Goal: Transaction & Acquisition: Purchase product/service

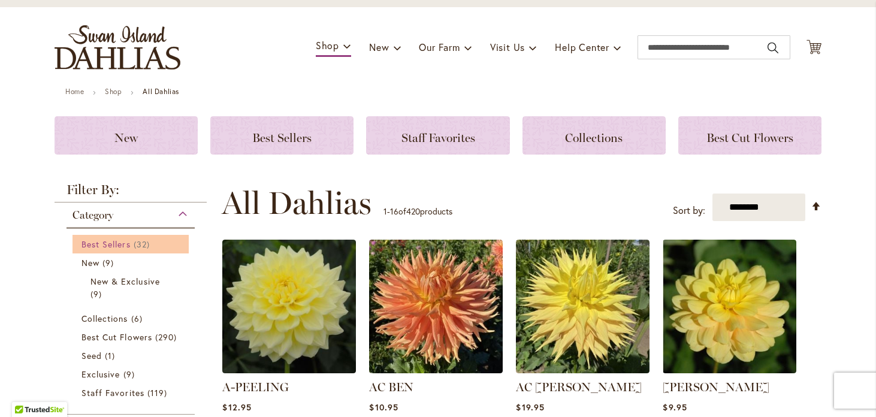
scroll to position [61, 0]
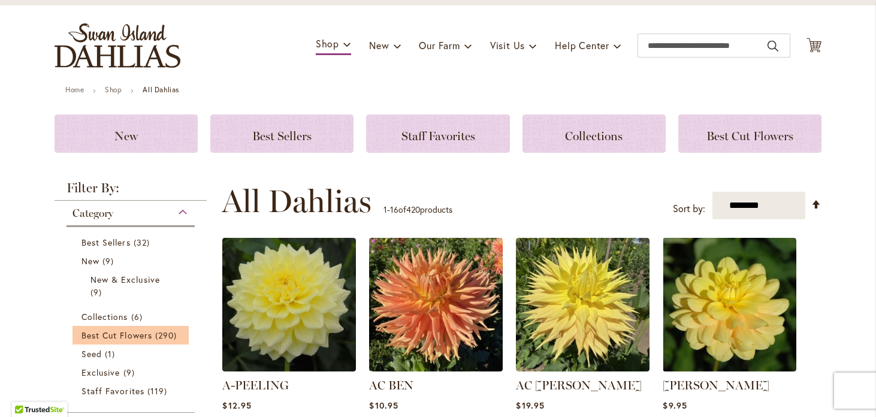
click at [136, 341] on li "Best Cut Flowers 290 items" at bounding box center [131, 335] width 116 height 19
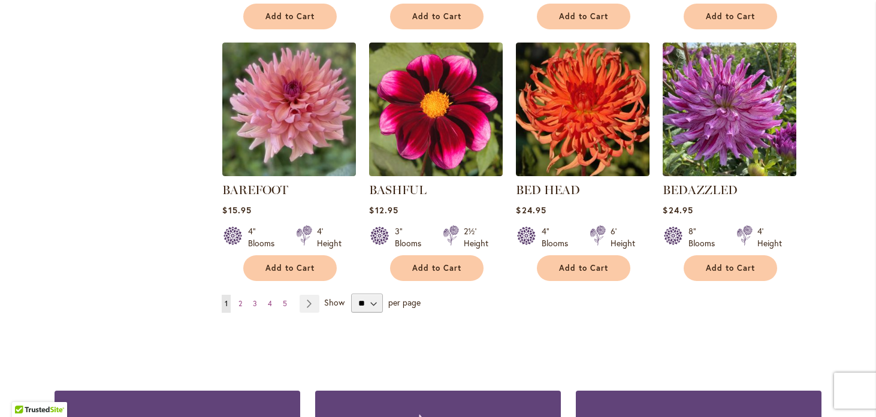
scroll to position [987, 0]
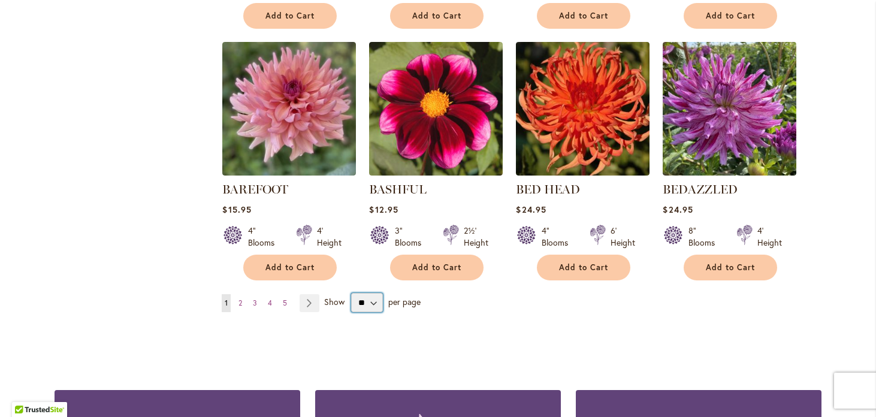
select select "**"
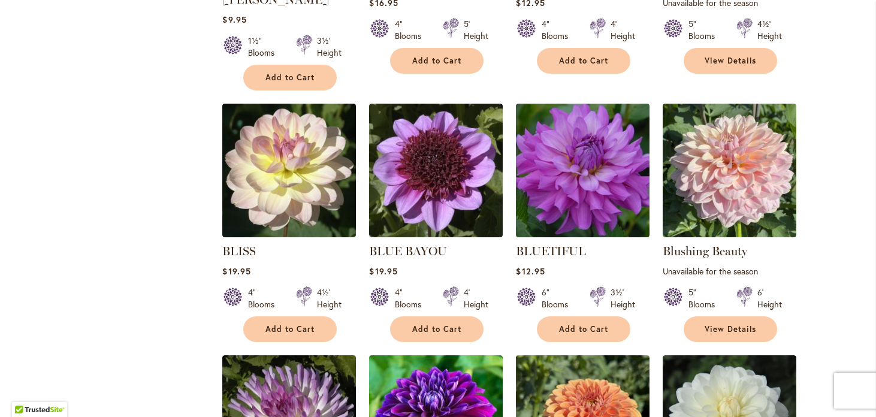
scroll to position [1698, 0]
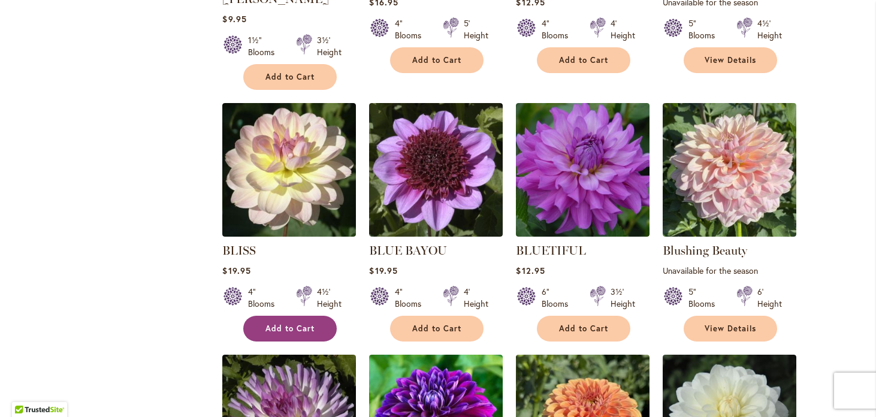
click at [289, 324] on span "Add to Cart" at bounding box center [289, 329] width 49 height 10
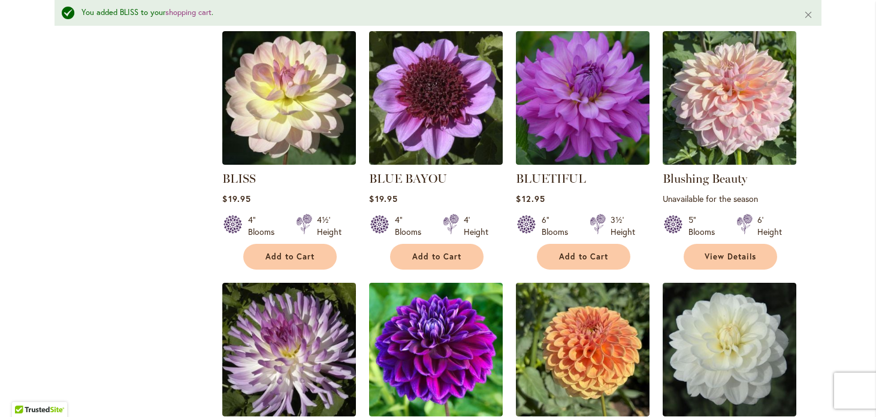
scroll to position [1806, 0]
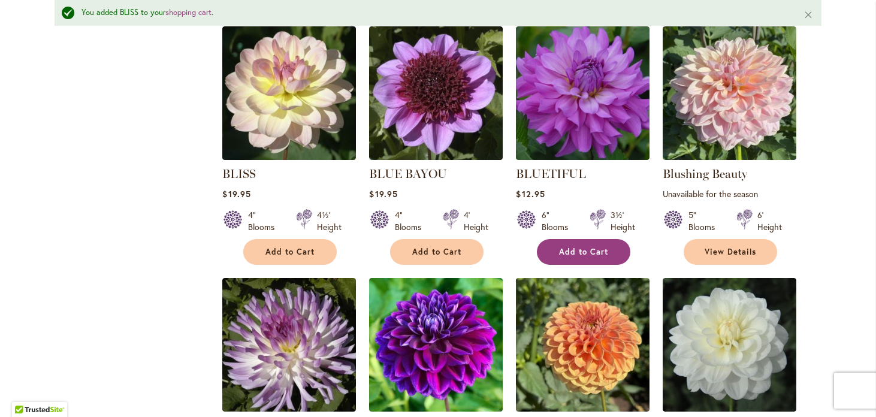
click at [601, 247] on span "Add to Cart" at bounding box center [583, 252] width 49 height 10
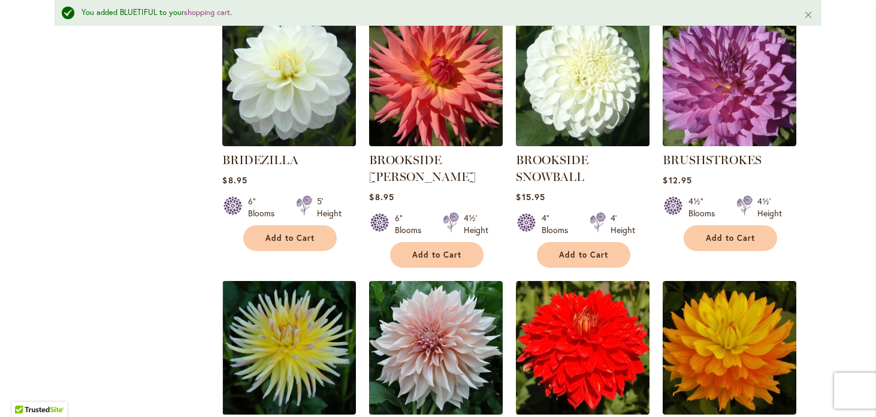
scroll to position [2333, 0]
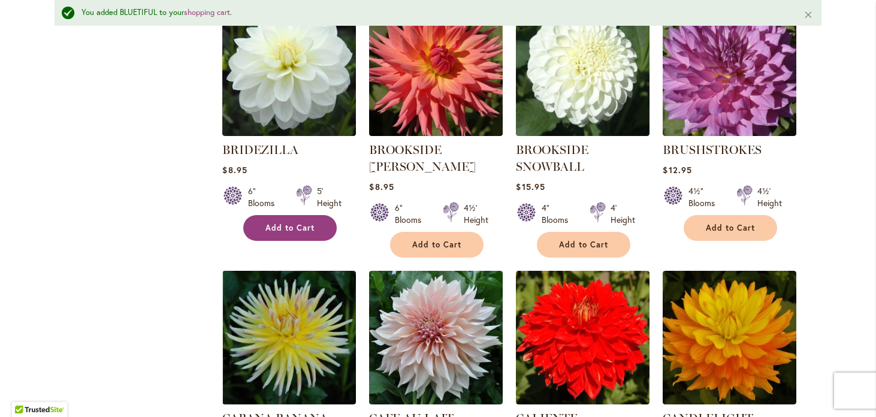
click at [297, 223] on span "Add to Cart" at bounding box center [289, 228] width 49 height 10
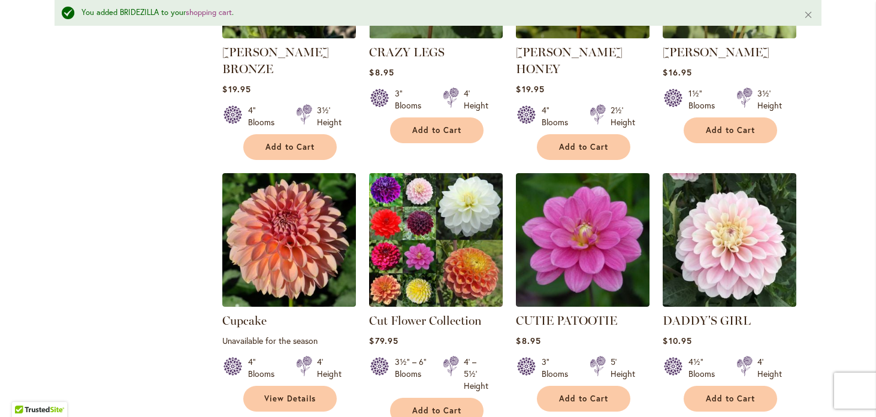
scroll to position [4023, 0]
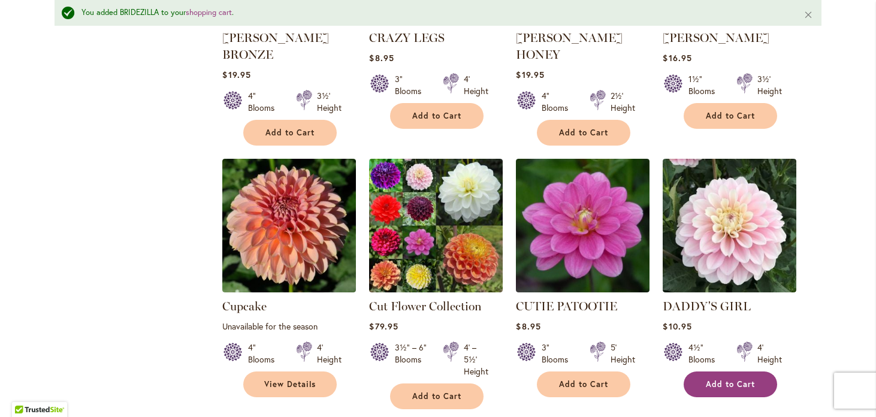
click at [745, 379] on span "Add to Cart" at bounding box center [730, 384] width 49 height 10
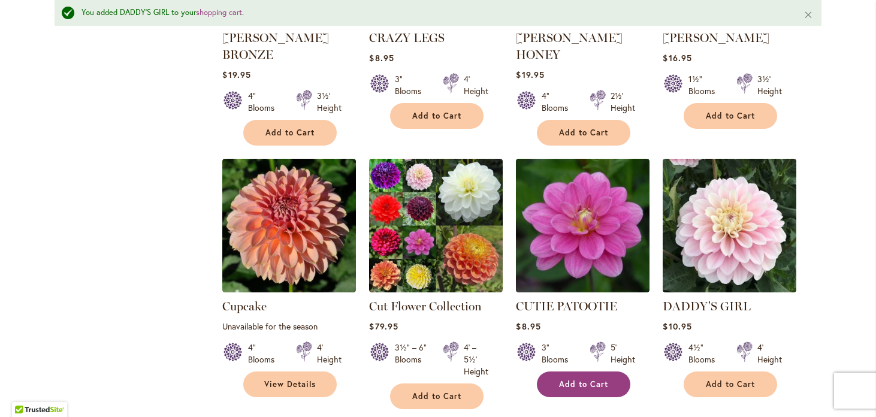
click at [587, 379] on span "Add to Cart" at bounding box center [583, 384] width 49 height 10
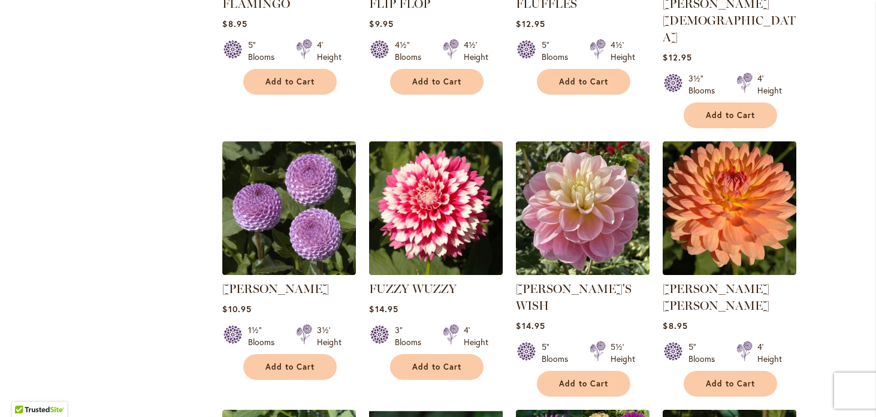
scroll to position [1989, 0]
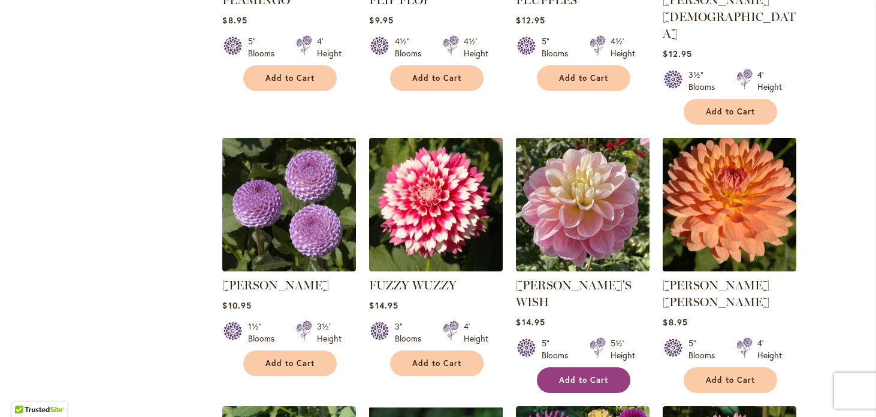
click at [566, 375] on span "Add to Cart" at bounding box center [583, 380] width 49 height 10
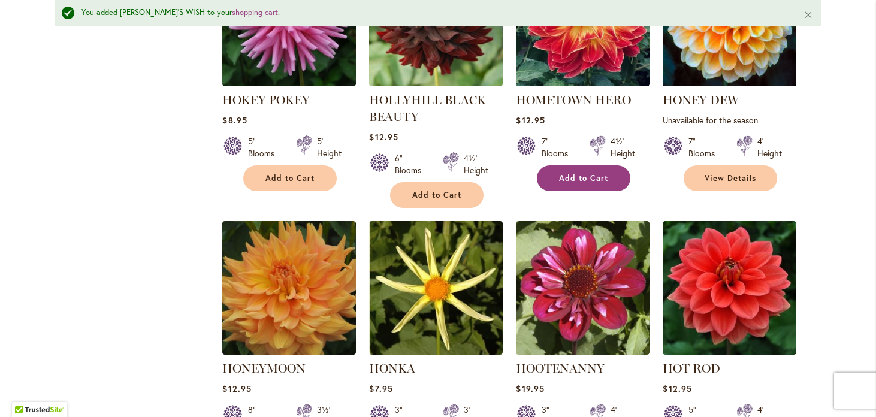
scroll to position [4065, 0]
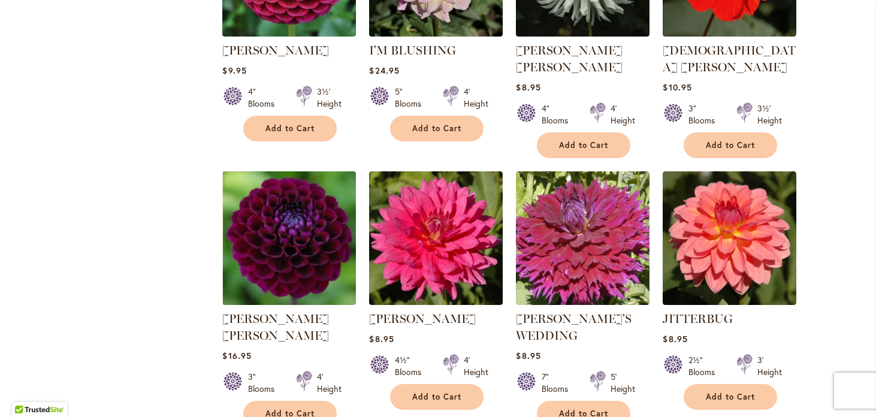
scroll to position [1146, 0]
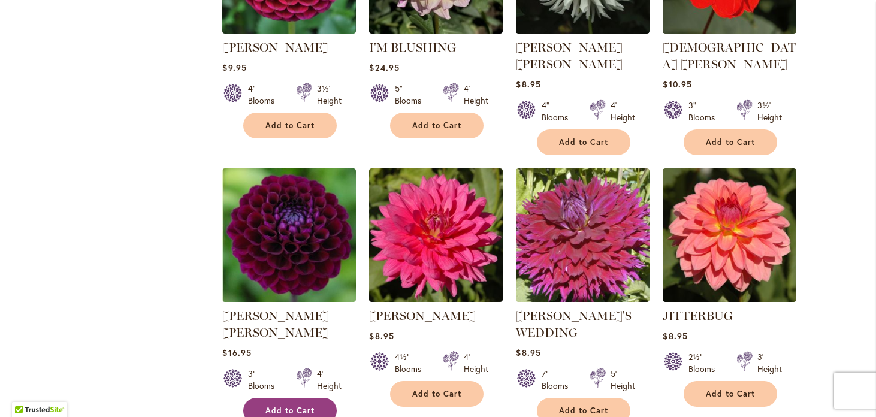
click at [304, 406] on span "Add to Cart" at bounding box center [289, 411] width 49 height 10
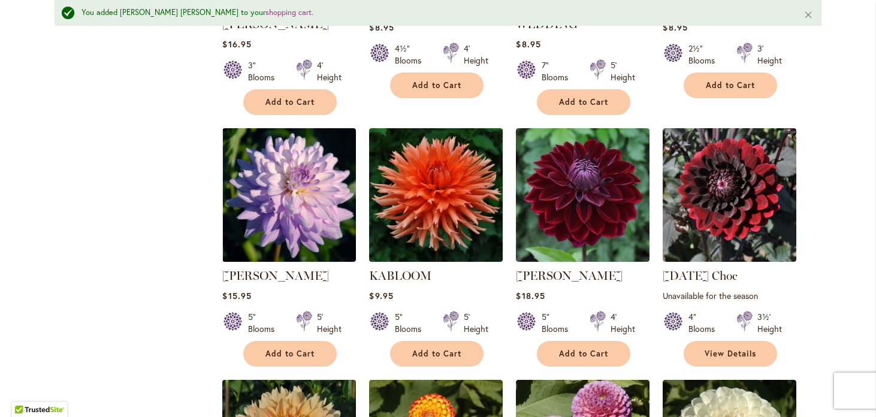
scroll to position [1494, 0]
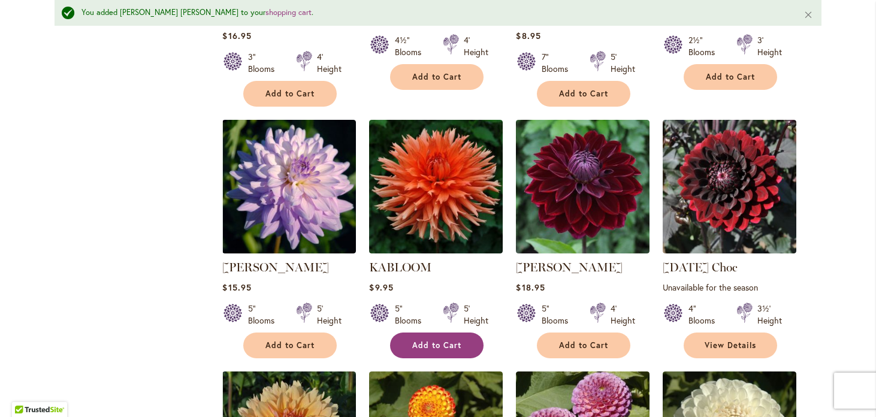
click at [453, 340] on span "Add to Cart" at bounding box center [436, 345] width 49 height 10
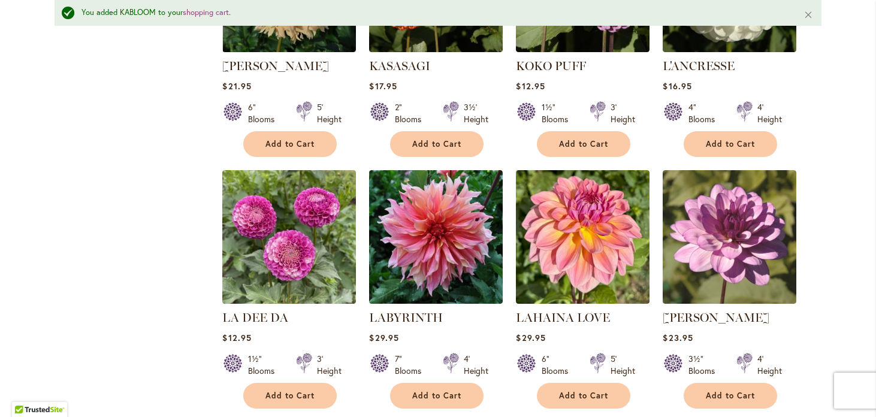
scroll to position [1949, 0]
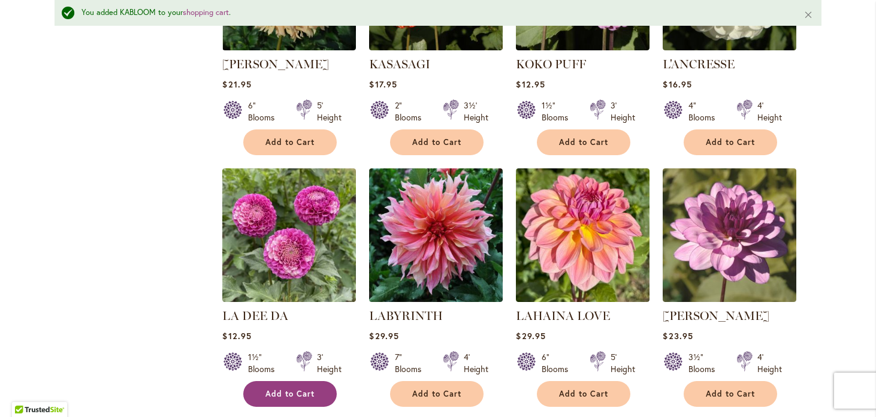
click at [287, 389] on span "Add to Cart" at bounding box center [289, 394] width 49 height 10
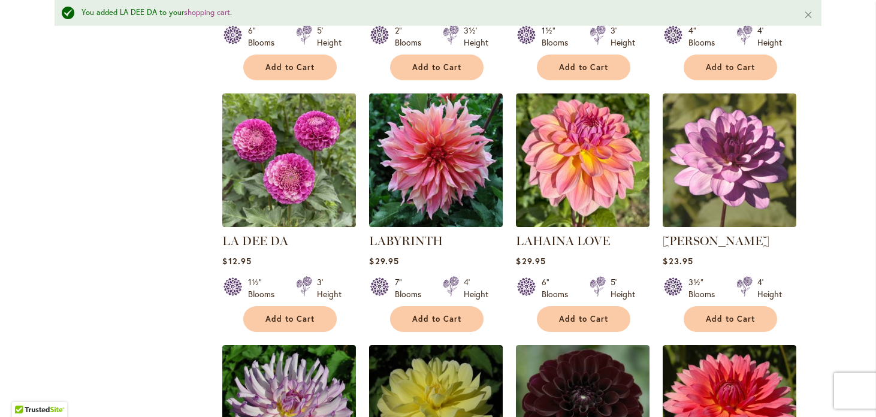
scroll to position [2042, 0]
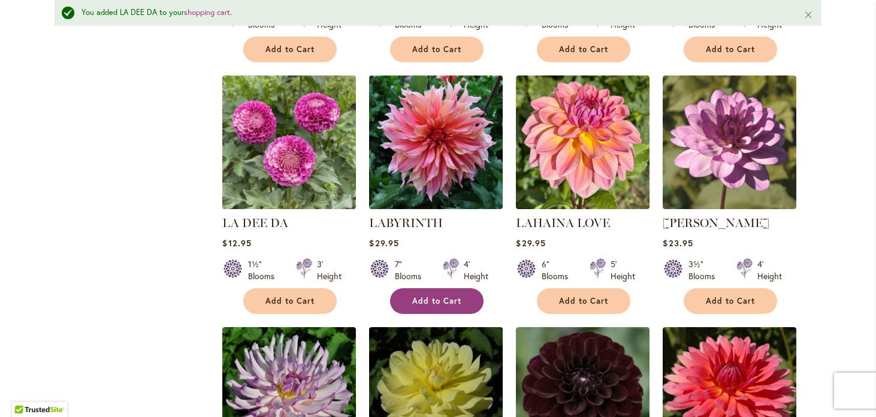
click at [450, 296] on span "Add to Cart" at bounding box center [436, 301] width 49 height 10
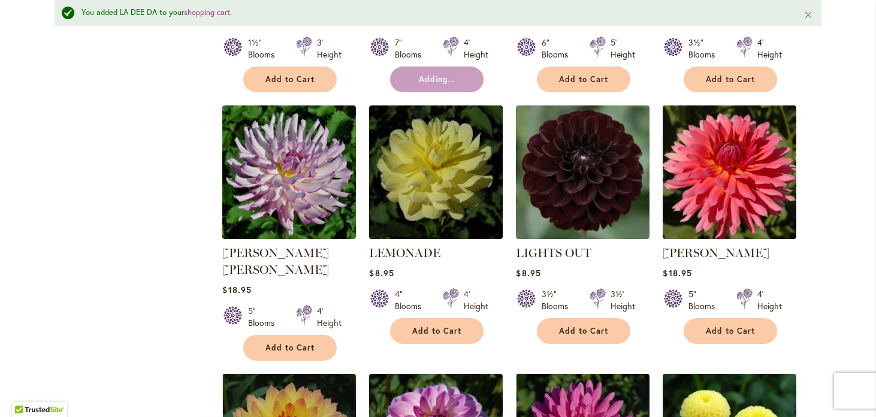
scroll to position [2288, 0]
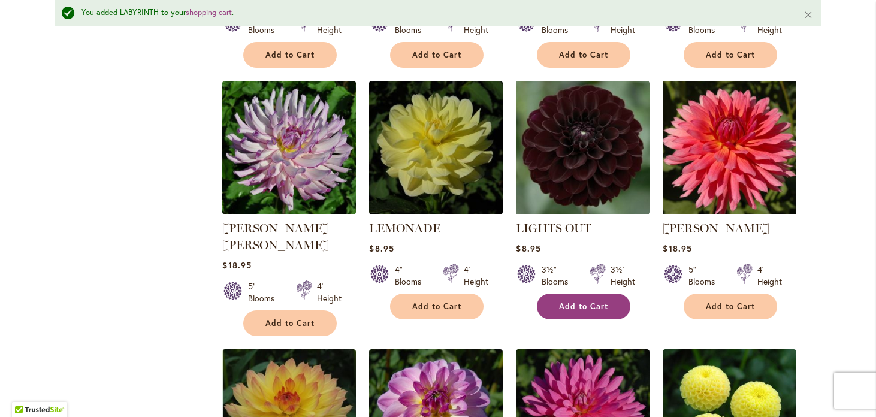
click at [576, 301] on span "Add to Cart" at bounding box center [583, 306] width 49 height 10
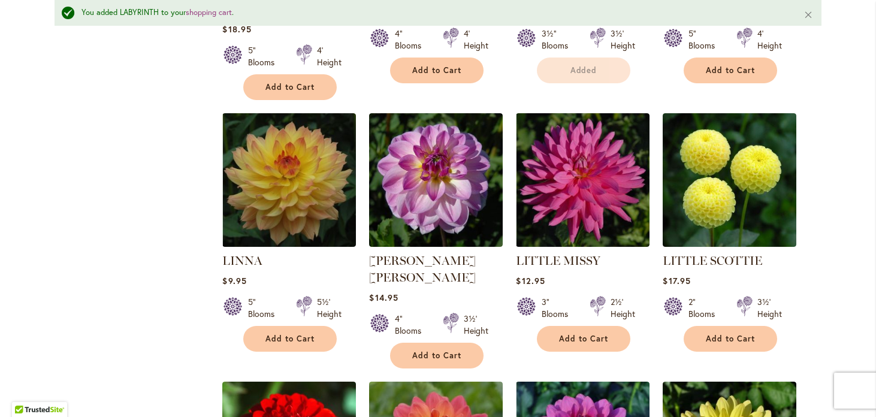
scroll to position [2529, 0]
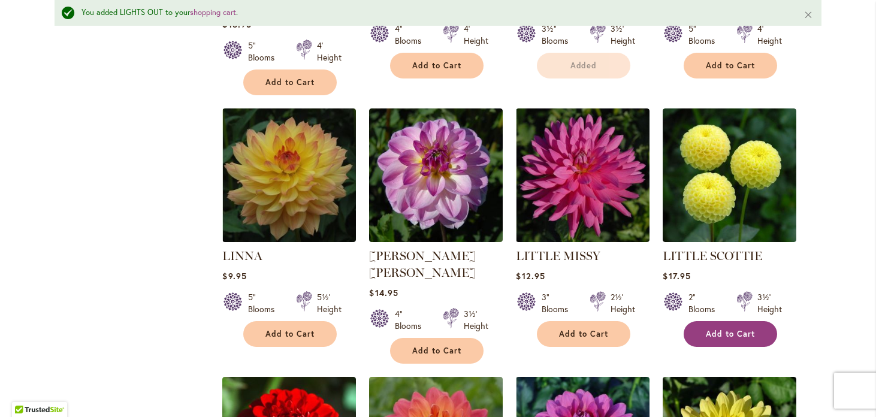
click at [709, 329] on span "Add to Cart" at bounding box center [730, 334] width 49 height 10
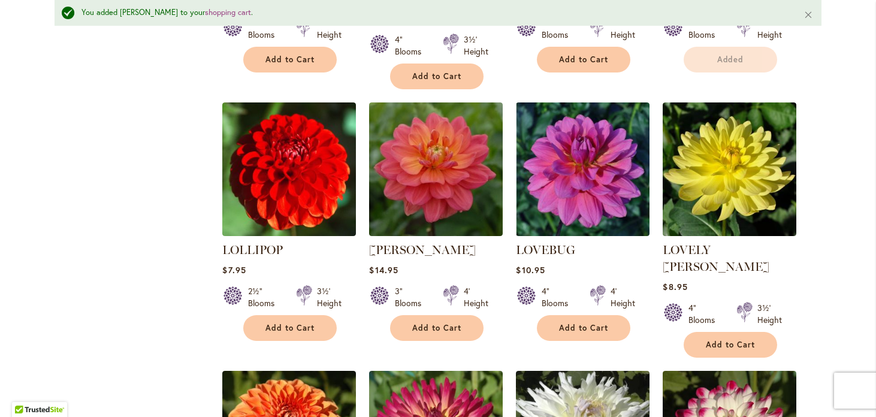
scroll to position [2818, 0]
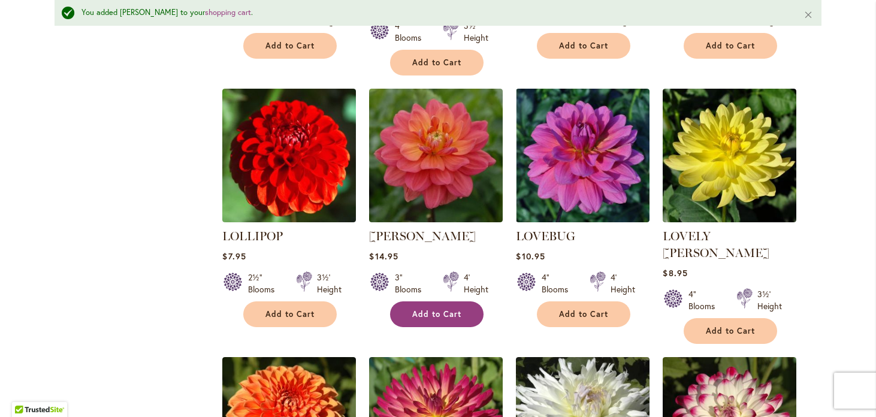
click at [446, 301] on button "Add to Cart" at bounding box center [436, 314] width 93 height 26
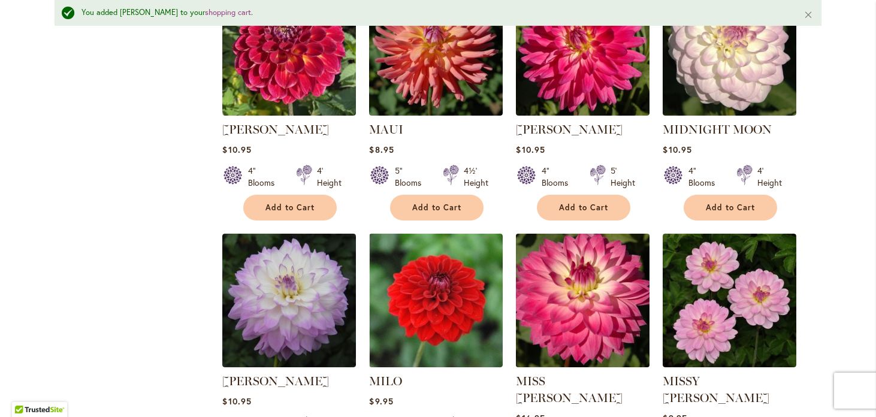
scroll to position [4000, 0]
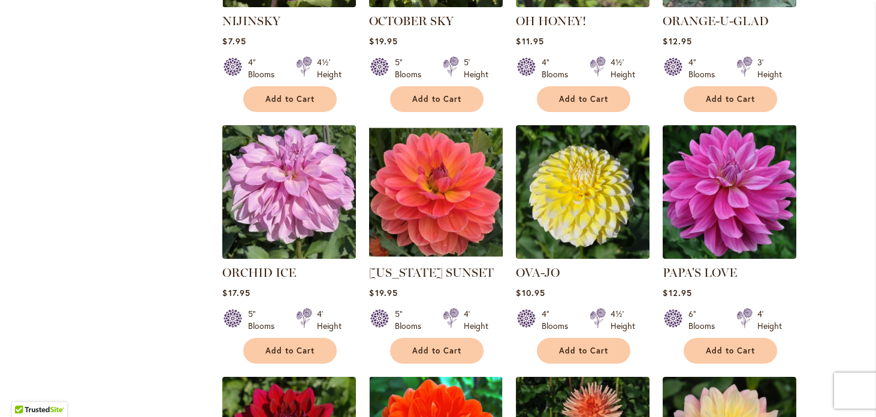
scroll to position [1213, 0]
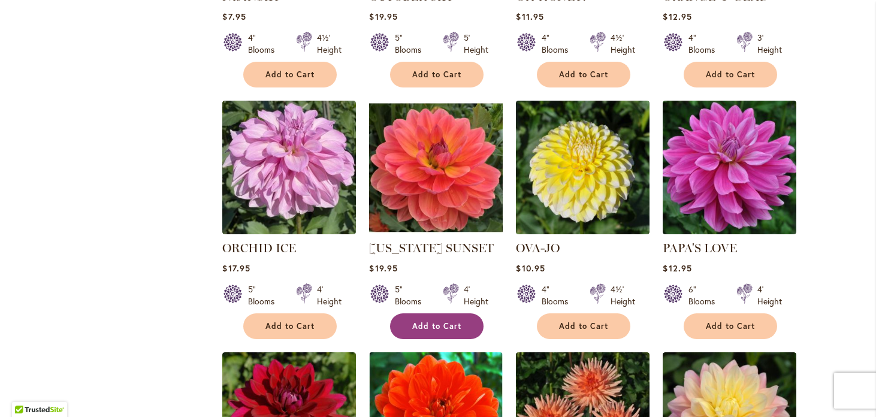
click at [446, 313] on button "Add to Cart" at bounding box center [436, 326] width 93 height 26
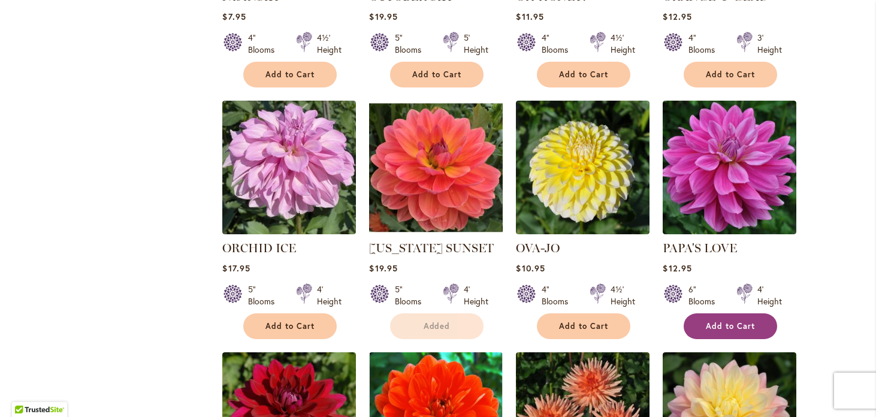
click at [720, 321] on span "Add to Cart" at bounding box center [730, 326] width 49 height 10
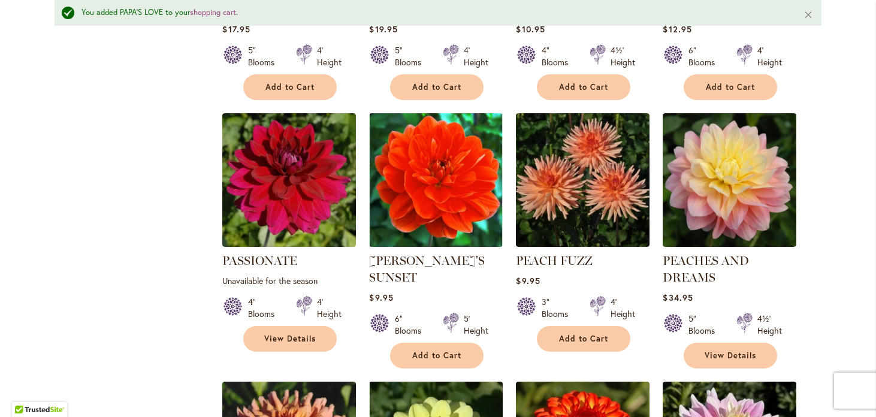
scroll to position [1485, 0]
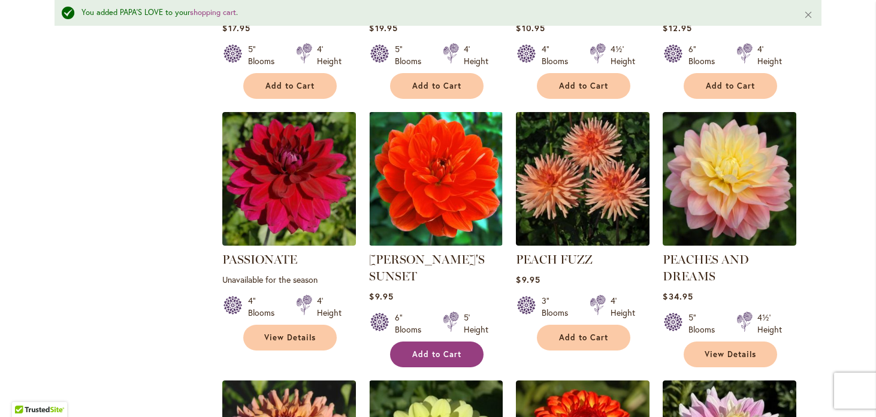
click at [428, 349] on span "Add to Cart" at bounding box center [436, 354] width 49 height 10
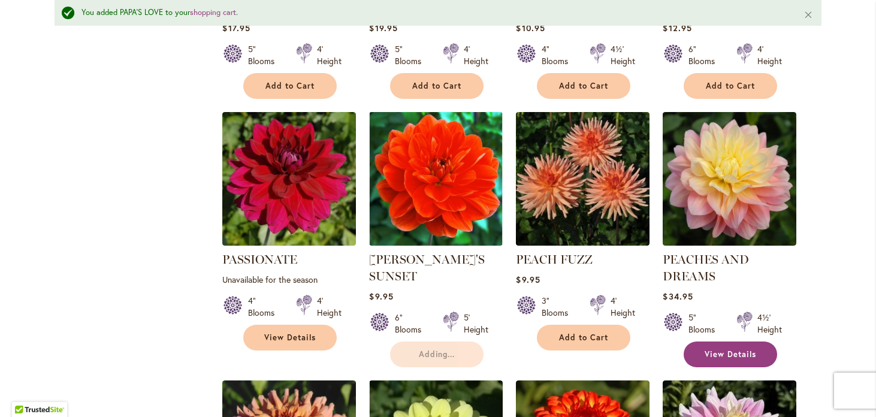
click at [726, 349] on span "View Details" at bounding box center [731, 354] width 52 height 10
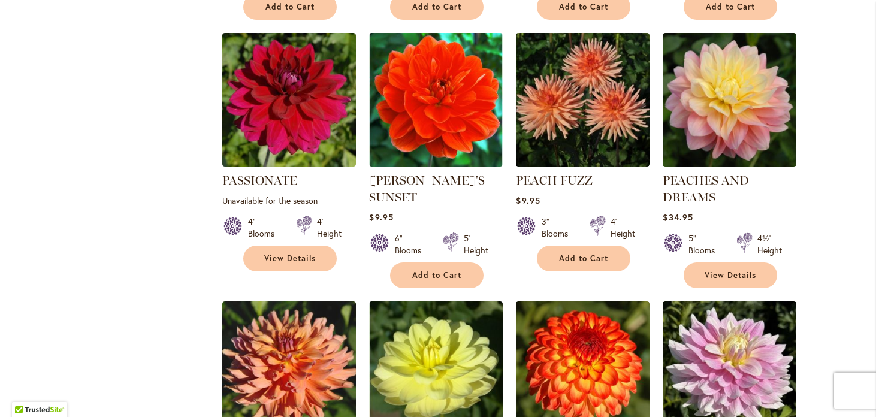
scroll to position [1502, 0]
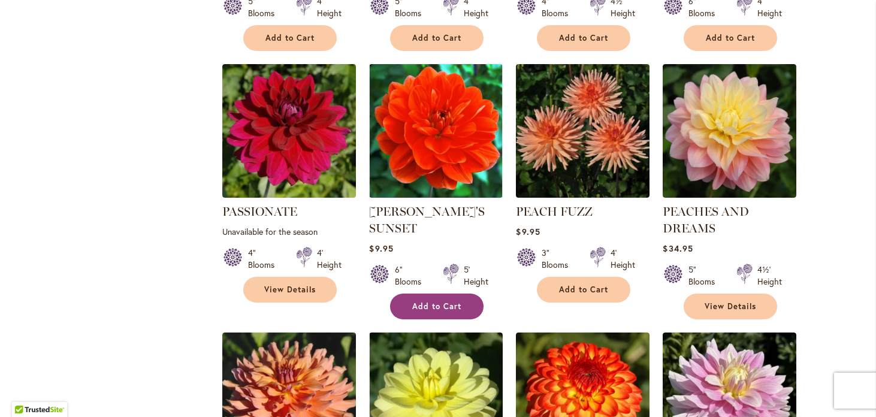
click at [439, 301] on span "Add to Cart" at bounding box center [436, 306] width 49 height 10
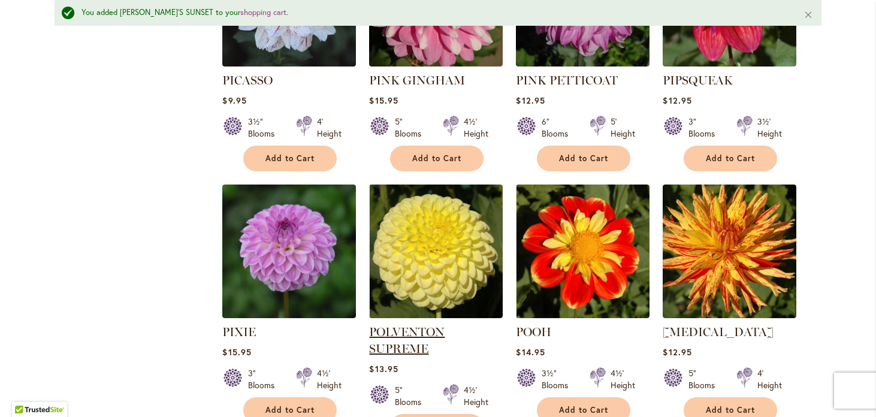
scroll to position [2227, 0]
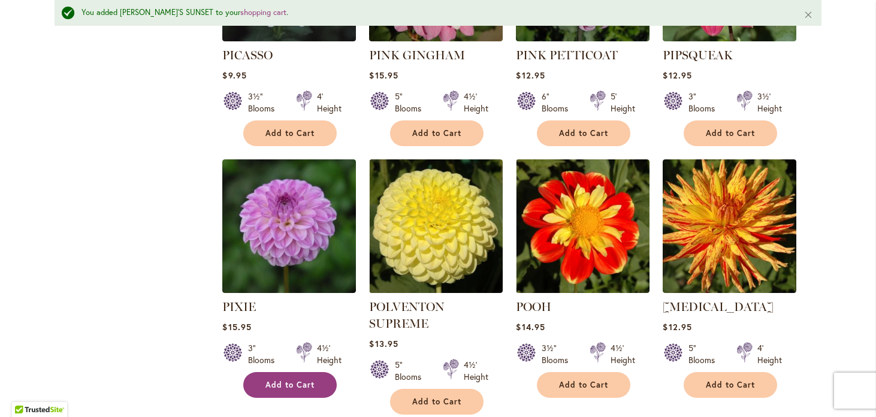
click at [289, 372] on button "Add to Cart" at bounding box center [289, 385] width 93 height 26
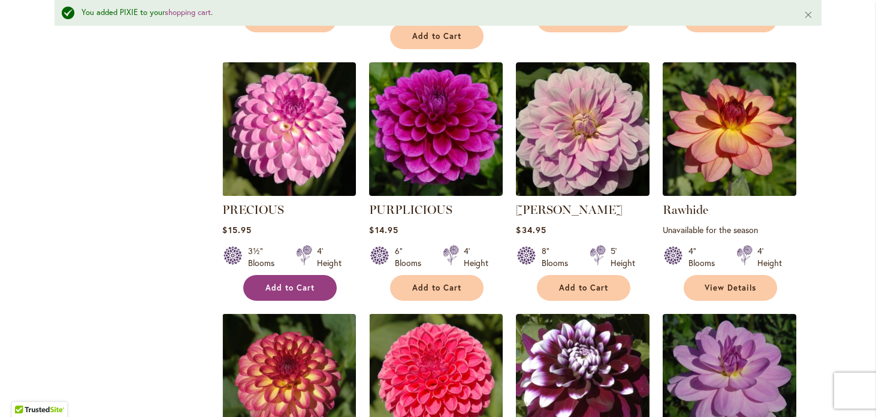
scroll to position [2601, 0]
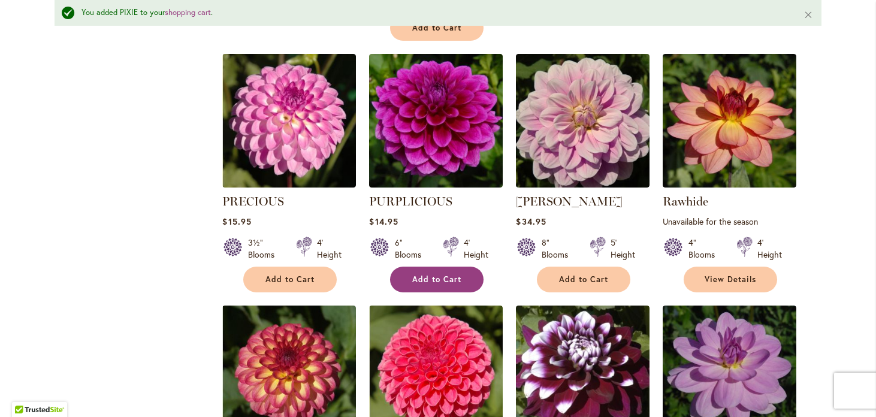
click at [443, 274] on span "Add to Cart" at bounding box center [436, 279] width 49 height 10
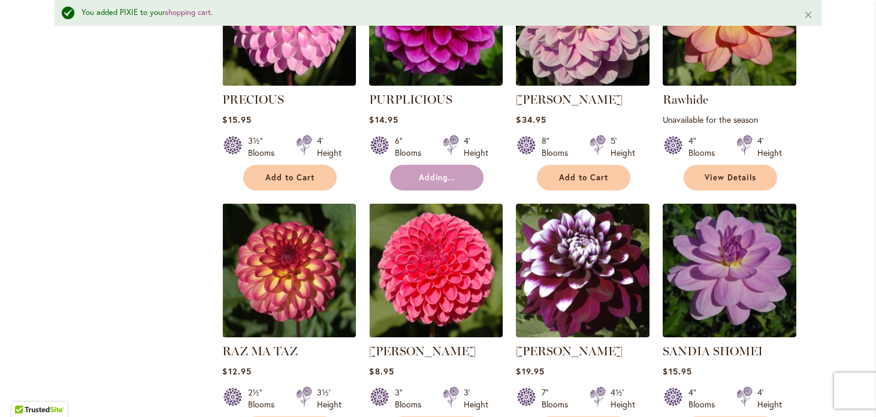
scroll to position [2740, 0]
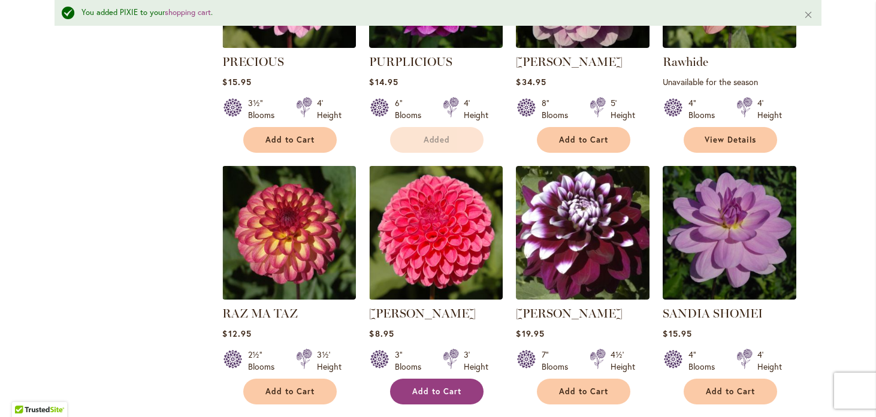
click at [448, 387] on span "Add to Cart" at bounding box center [436, 392] width 49 height 10
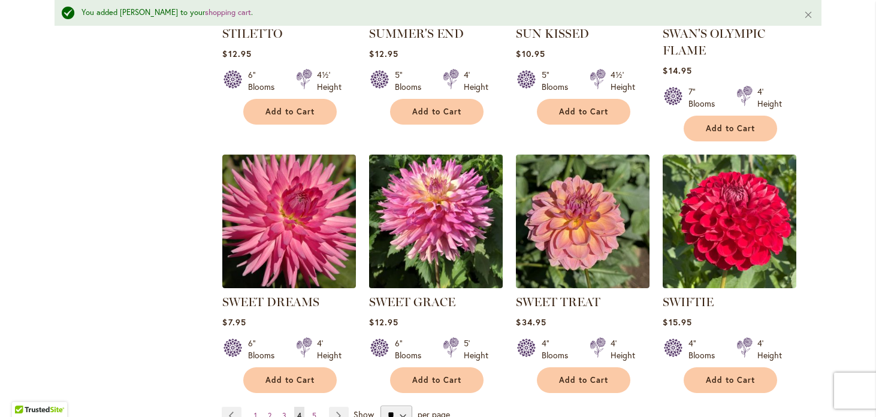
scroll to position [4033, 0]
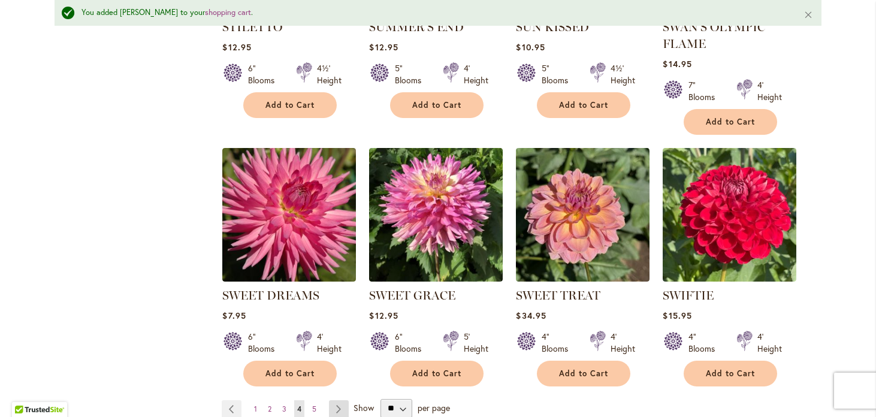
click at [338, 400] on link "Page Next" at bounding box center [339, 409] width 20 height 18
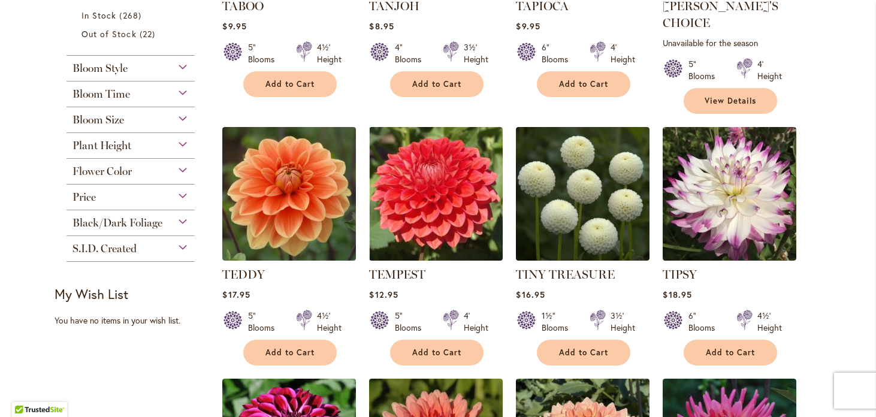
scroll to position [428, 0]
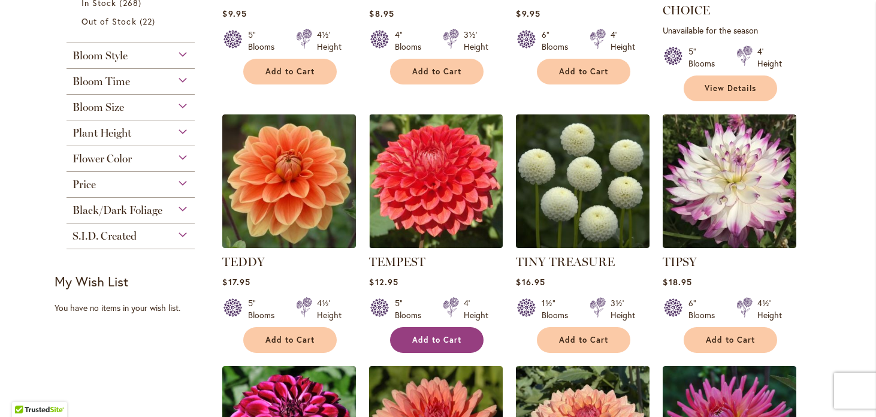
click at [437, 330] on button "Add to Cart" at bounding box center [436, 340] width 93 height 26
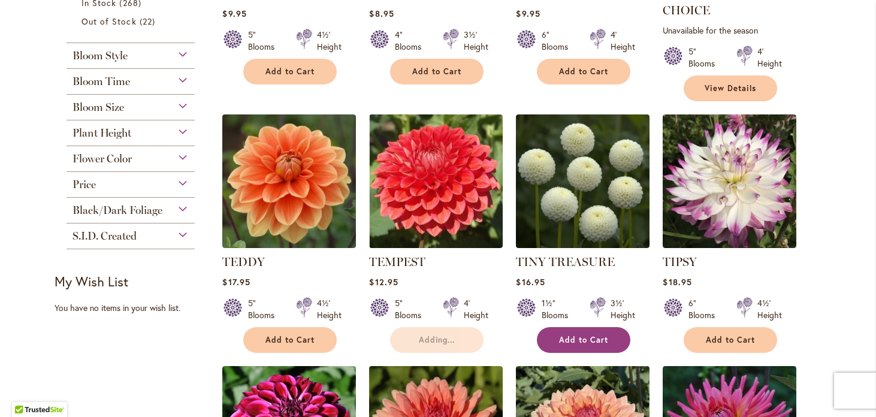
click at [582, 335] on span "Add to Cart" at bounding box center [583, 340] width 49 height 10
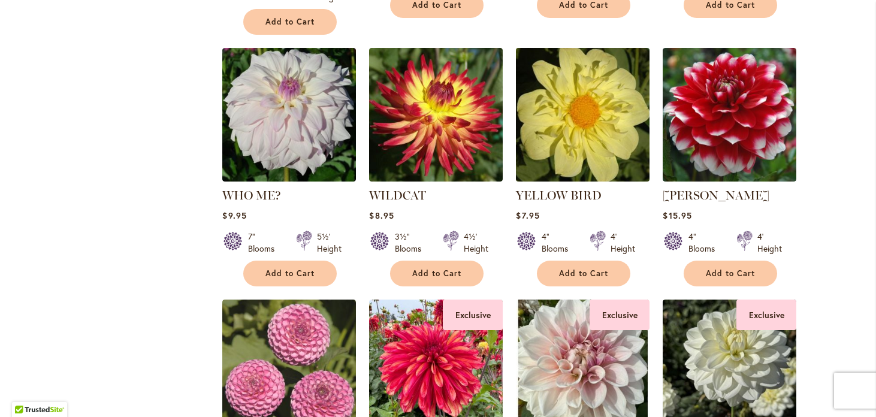
scroll to position [1519, 0]
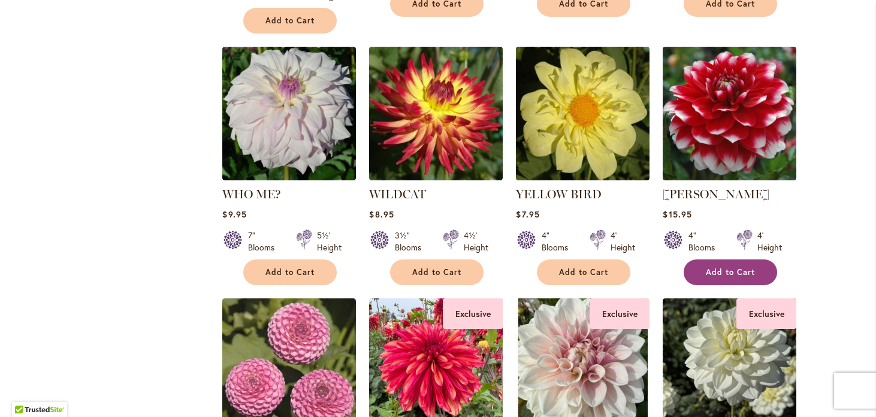
click at [741, 267] on span "Add to Cart" at bounding box center [730, 272] width 49 height 10
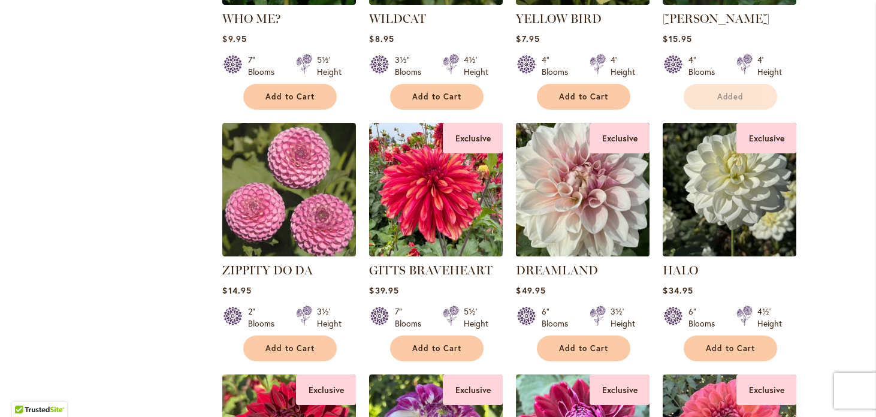
scroll to position [1696, 0]
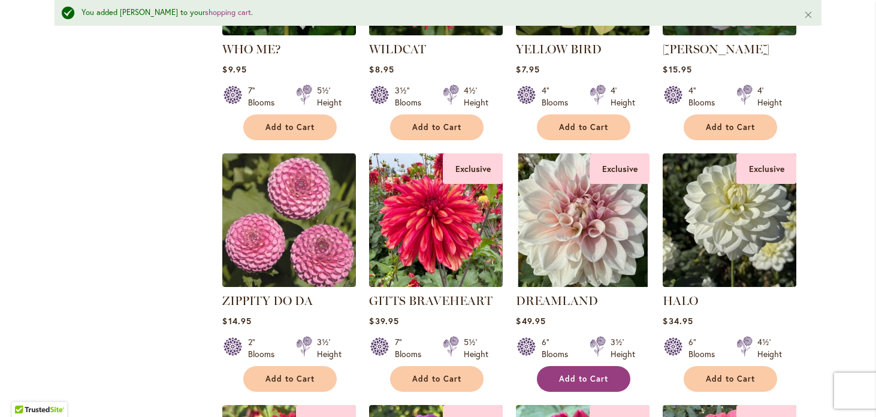
click at [588, 374] on span "Add to Cart" at bounding box center [583, 379] width 49 height 10
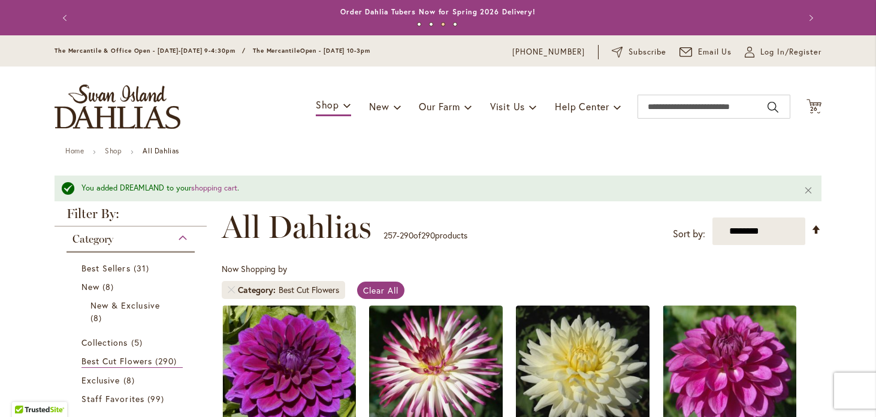
scroll to position [0, 0]
